Goal: Information Seeking & Learning: Learn about a topic

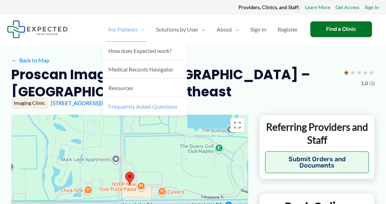
click at [140, 103] on span "Frequently Asked Questions" at bounding box center [142, 106] width 69 height 7
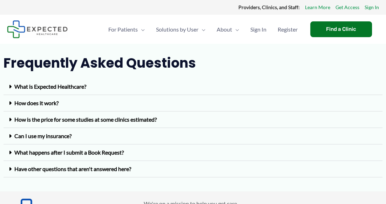
click at [63, 136] on link "Can I use my insurance?" at bounding box center [42, 136] width 57 height 7
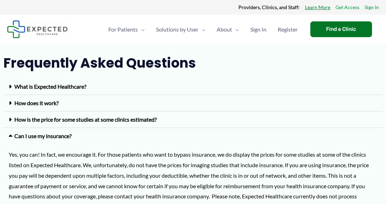
click at [325, 6] on link "Learn More" at bounding box center [317, 7] width 25 height 9
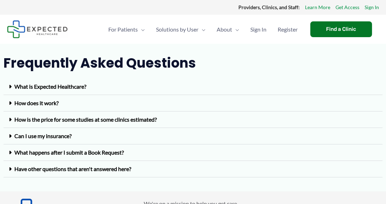
click at [62, 85] on link "What is Expected Healthcare?" at bounding box center [50, 86] width 72 height 7
